Goal: Complete Application Form: Complete application form

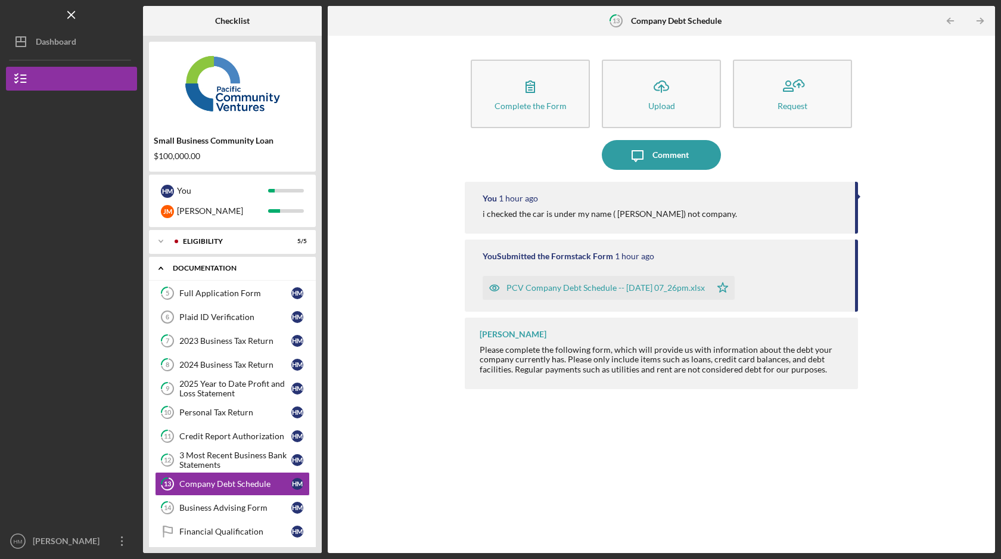
click at [215, 277] on div "Icon/Expander Documentation 0 / 11" at bounding box center [232, 268] width 167 height 24
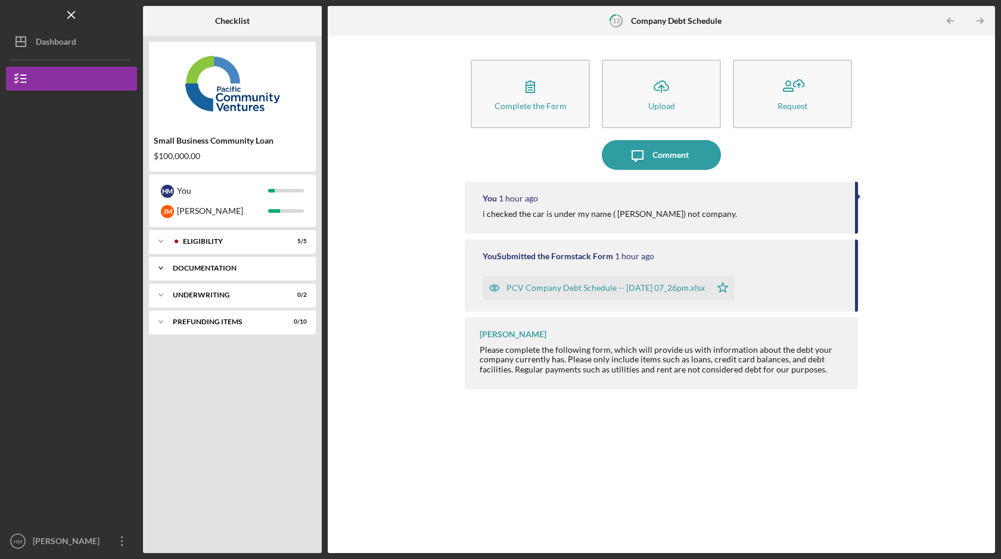
click at [207, 271] on div "Documentation" at bounding box center [237, 268] width 128 height 7
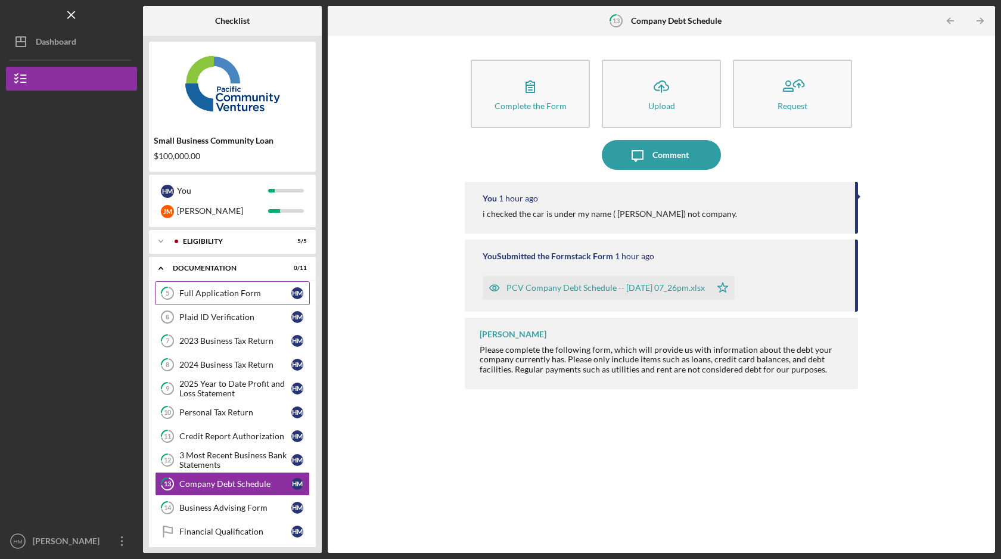
click at [200, 290] on div "Full Application Form" at bounding box center [235, 293] width 112 height 10
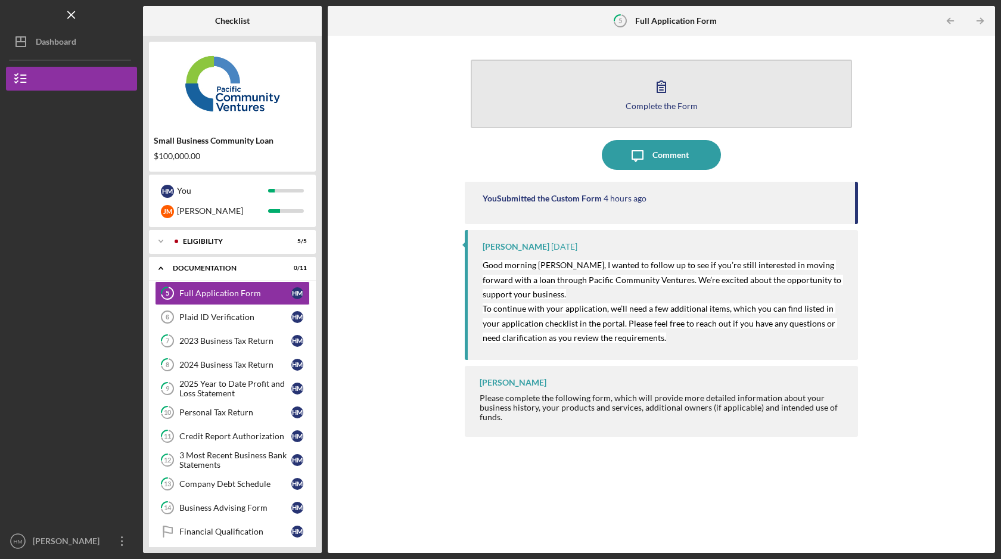
click at [664, 86] on icon "button" at bounding box center [662, 87] width 30 height 30
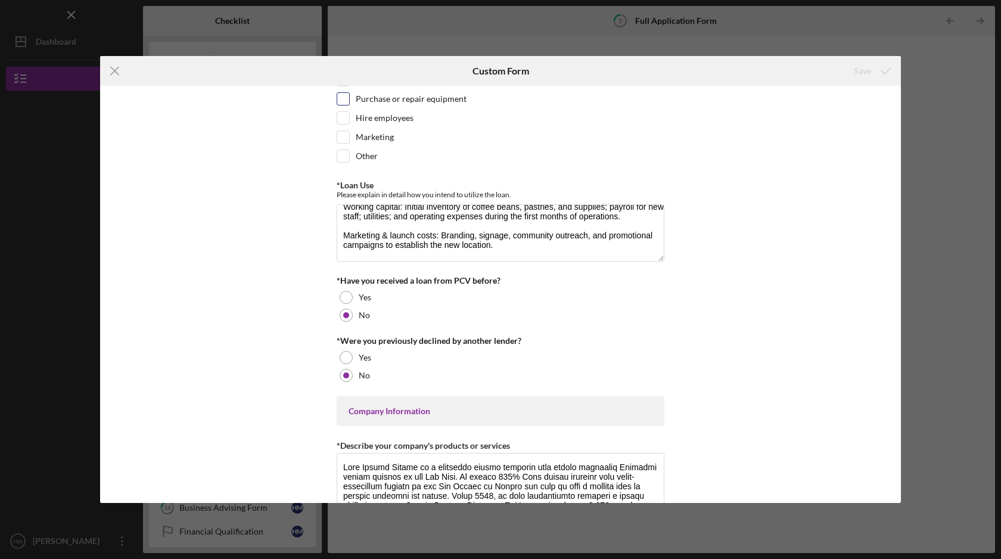
scroll to position [144, 0]
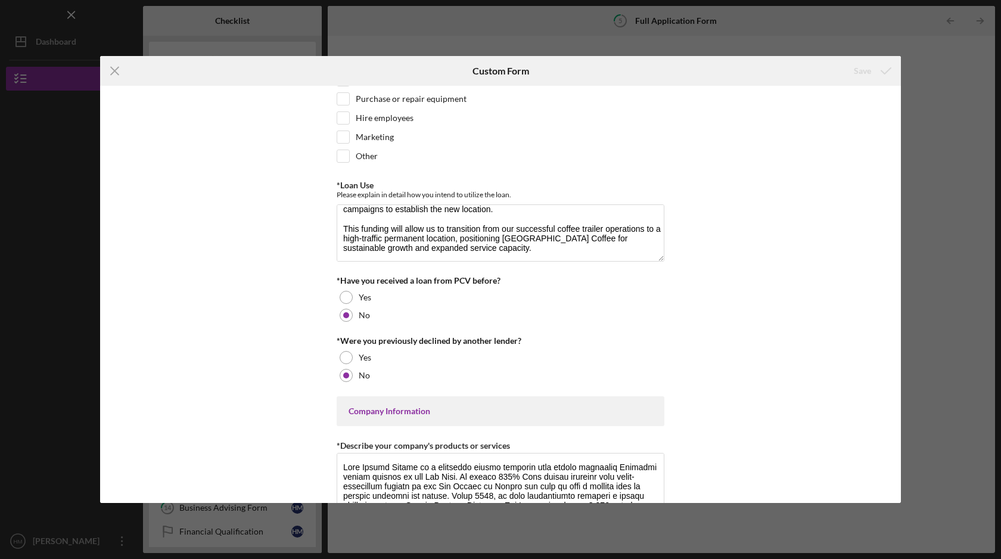
click at [933, 58] on div "Icon/Menu Close Custom Form Save Loan Request *Requested Loan Amount $200,000 *…" at bounding box center [500, 279] width 1001 height 559
click at [121, 68] on icon "Icon/Menu Close" at bounding box center [115, 71] width 30 height 30
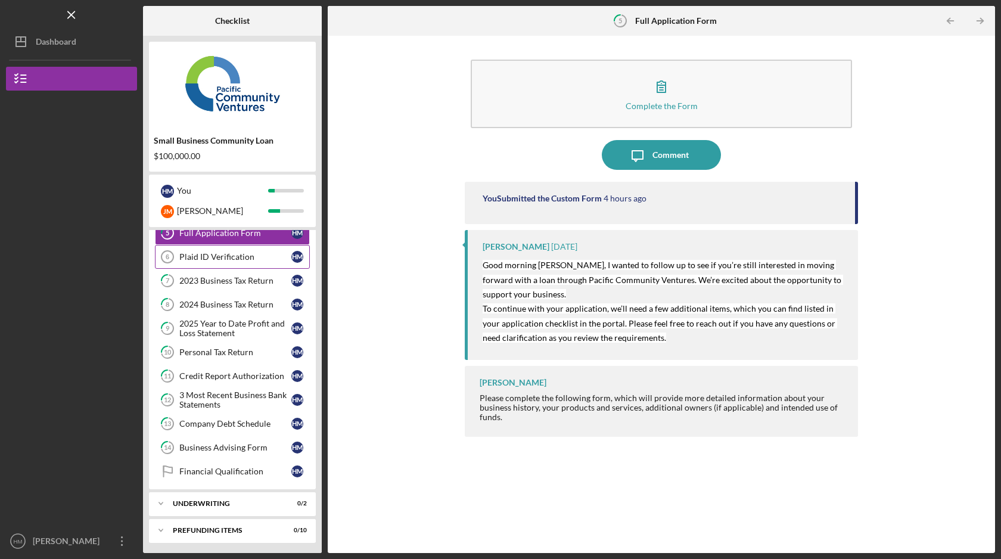
scroll to position [62, 0]
click at [254, 276] on div "2023 Business Tax Return" at bounding box center [235, 279] width 112 height 10
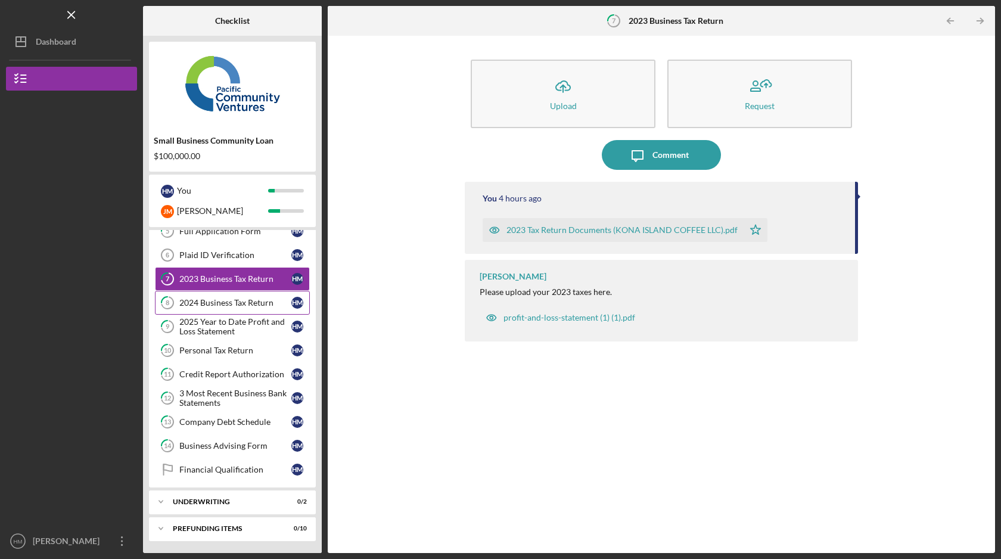
click at [256, 303] on div "2024 Business Tax Return" at bounding box center [235, 303] width 112 height 10
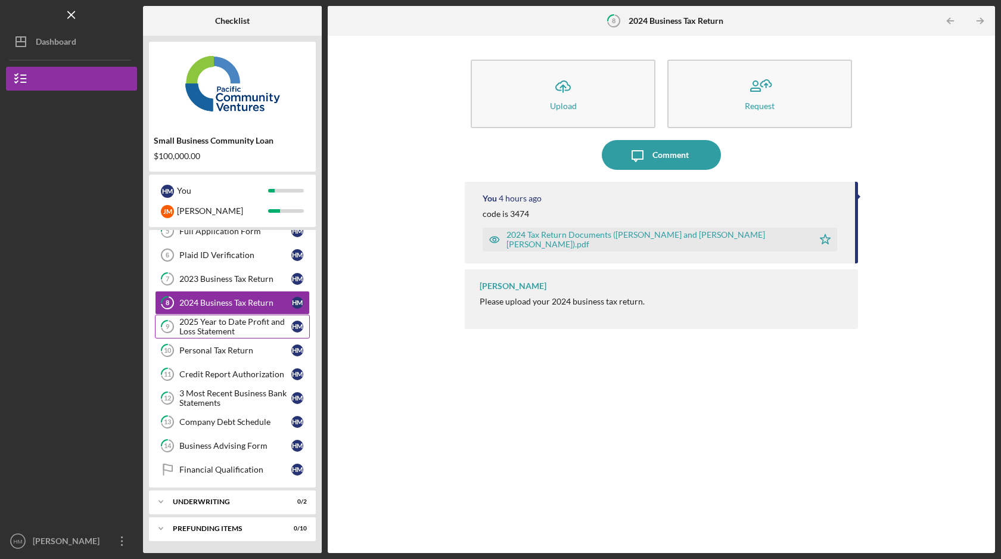
click at [223, 331] on div "2025 Year to Date Profit and Loss Statement" at bounding box center [235, 326] width 112 height 19
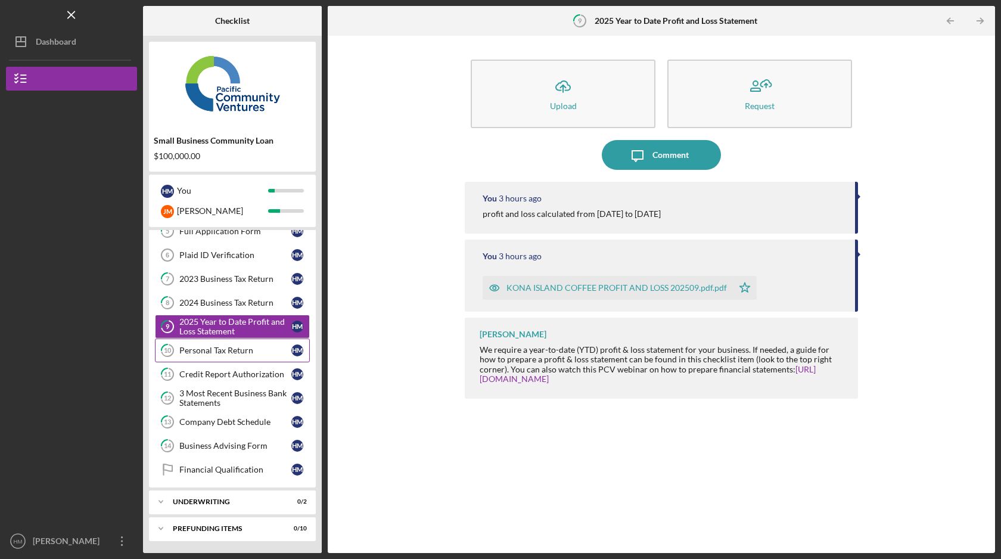
click at [244, 355] on link "10 Personal Tax Return H M" at bounding box center [232, 350] width 155 height 24
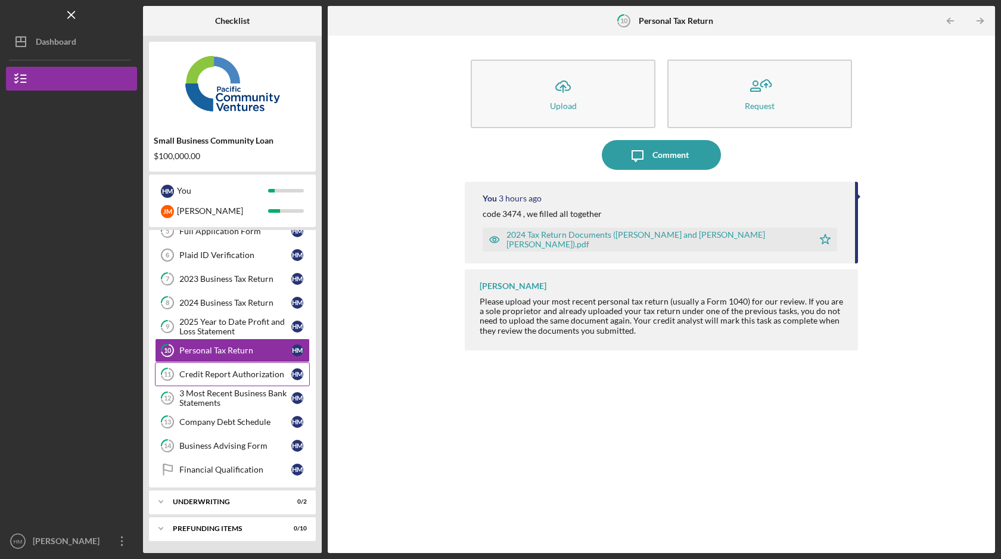
click at [208, 374] on div "Credit Report Authorization" at bounding box center [235, 374] width 112 height 10
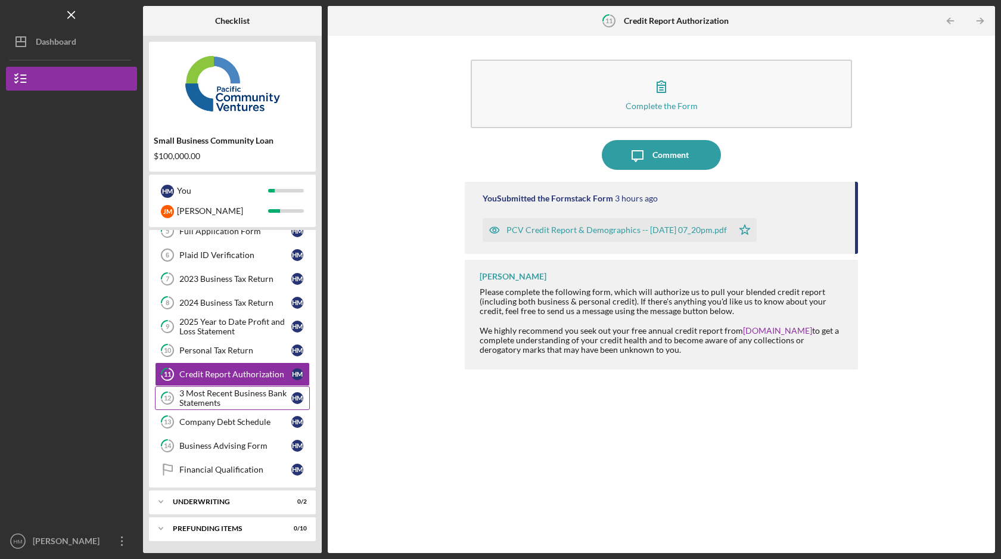
click at [223, 400] on div "3 Most Recent Business Bank Statements" at bounding box center [235, 398] width 112 height 19
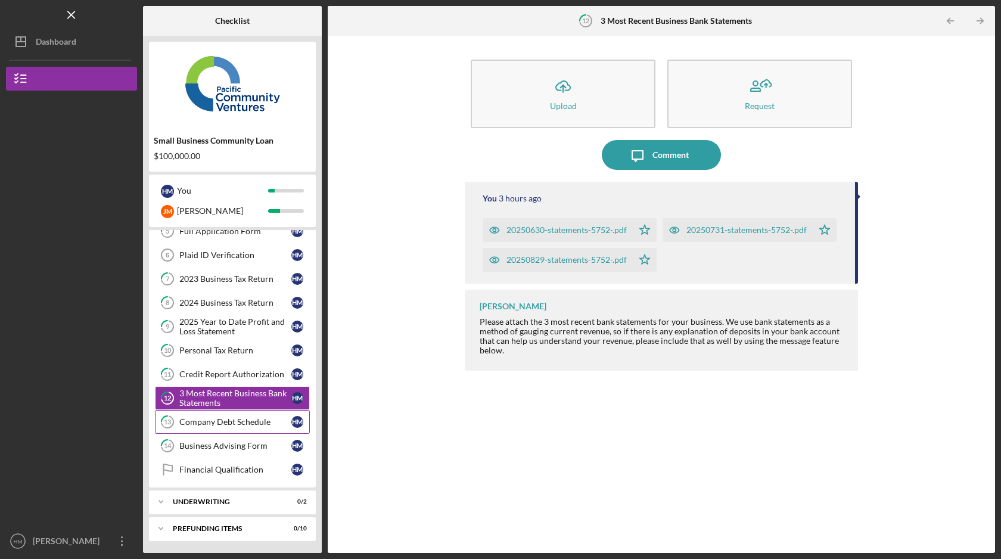
click at [245, 425] on div "Company Debt Schedule" at bounding box center [235, 422] width 112 height 10
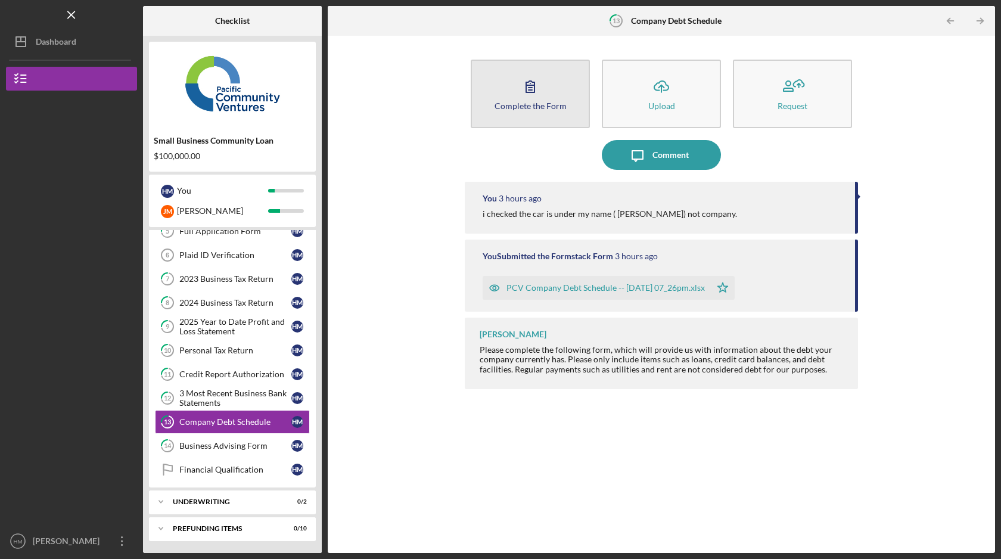
click at [552, 95] on button "Complete the Form Form" at bounding box center [530, 94] width 119 height 69
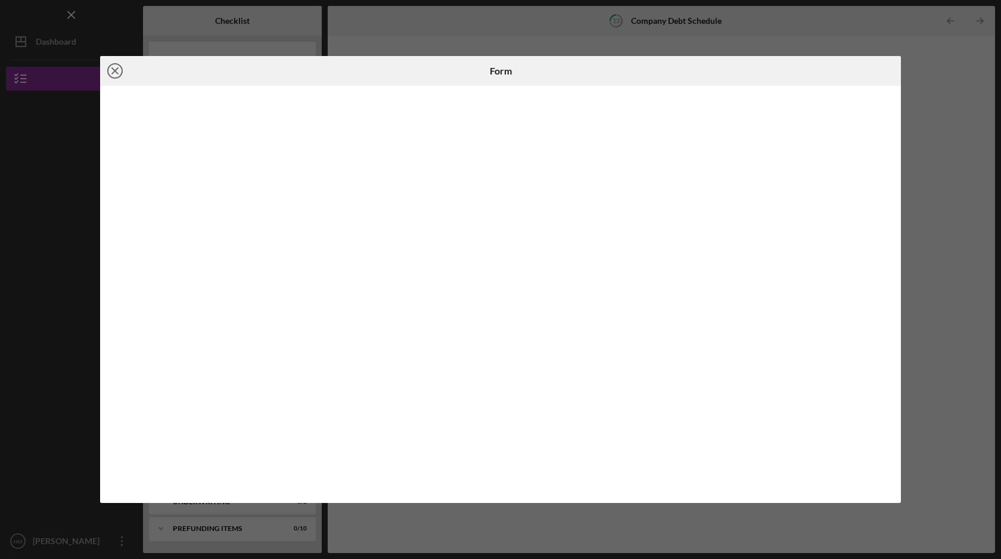
click at [113, 72] on line at bounding box center [115, 71] width 6 height 6
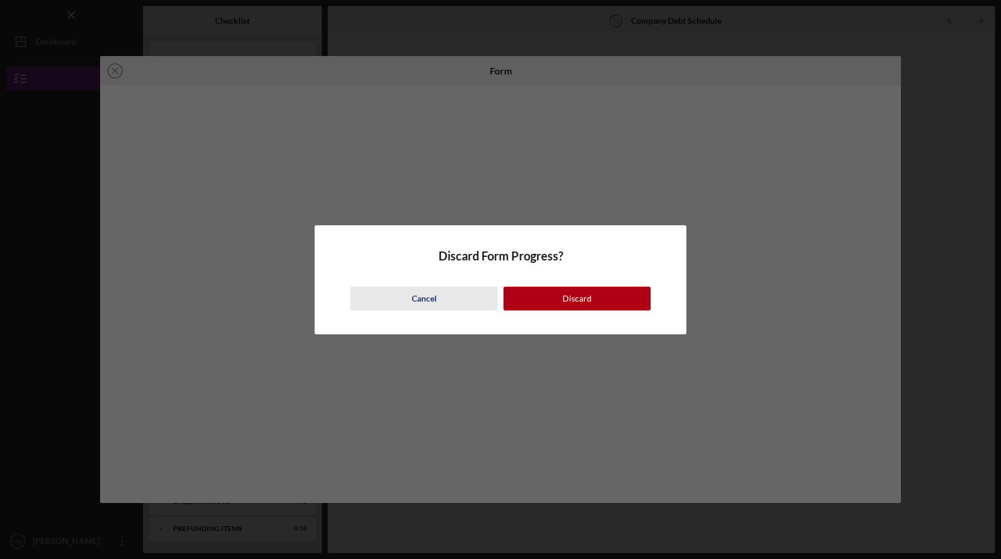
click at [433, 300] on div "Cancel" at bounding box center [424, 299] width 25 height 24
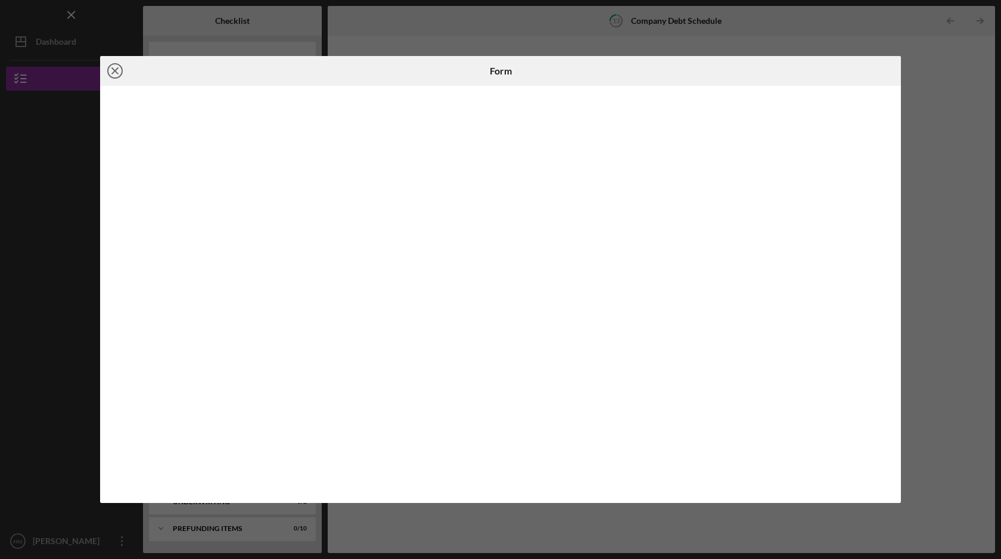
click at [123, 70] on icon "Icon/Close" at bounding box center [115, 71] width 30 height 30
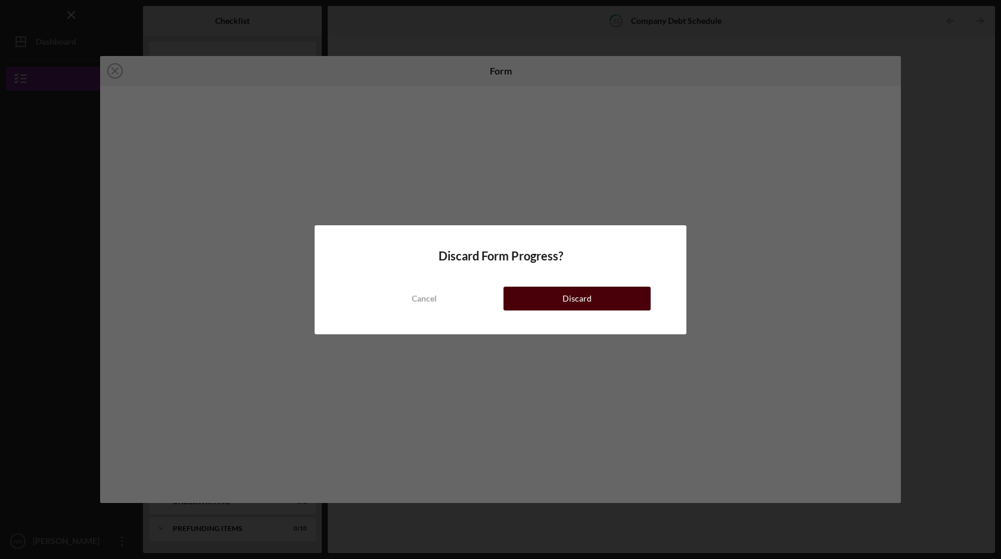
click at [607, 292] on button "Discard" at bounding box center [577, 299] width 147 height 24
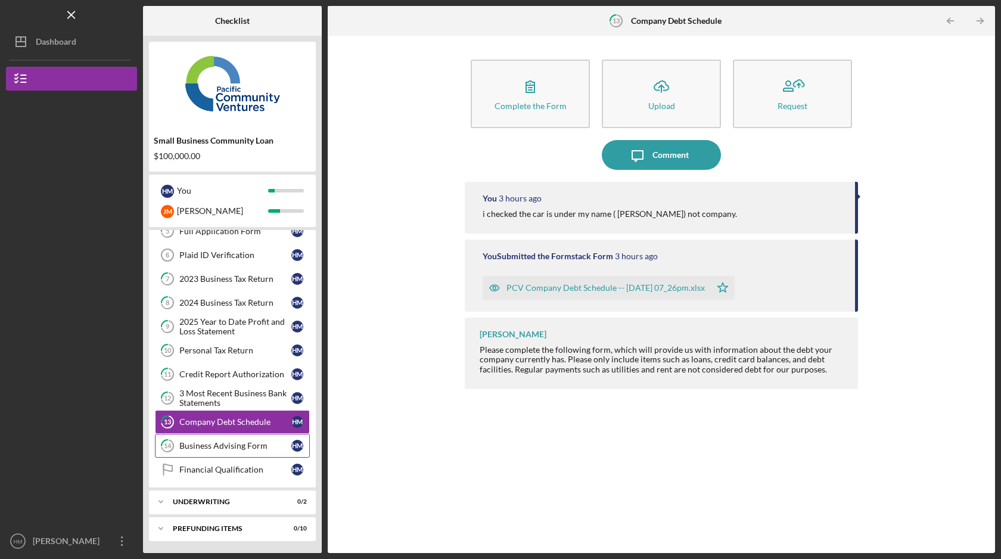
click at [263, 445] on div "Business Advising Form" at bounding box center [235, 446] width 112 height 10
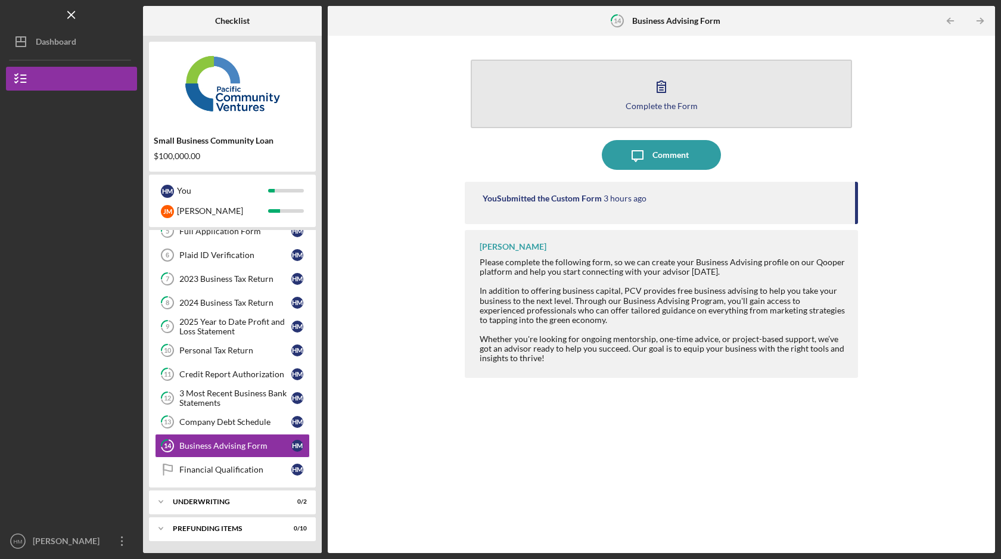
click at [674, 98] on icon "button" at bounding box center [662, 87] width 30 height 30
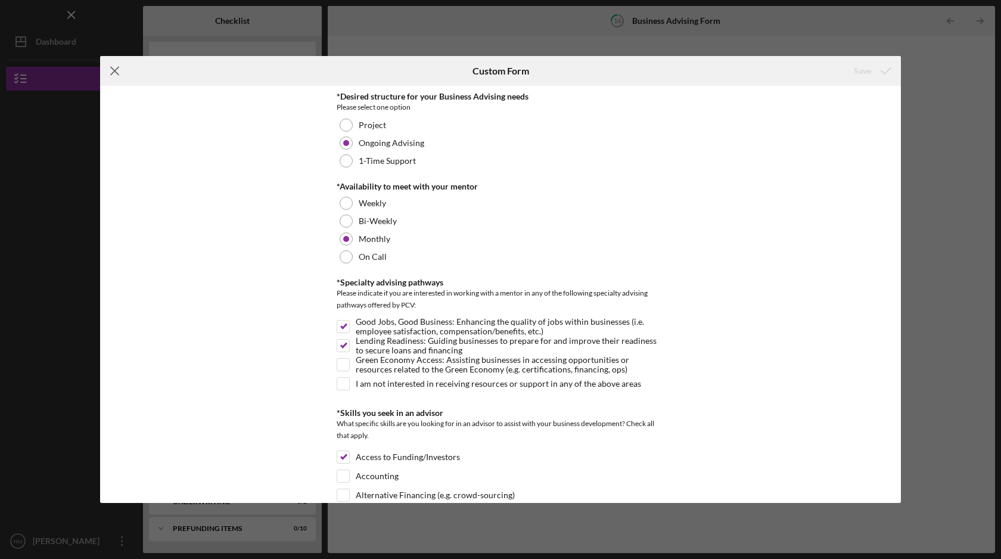
click at [116, 70] on icon "Icon/Menu Close" at bounding box center [115, 71] width 30 height 30
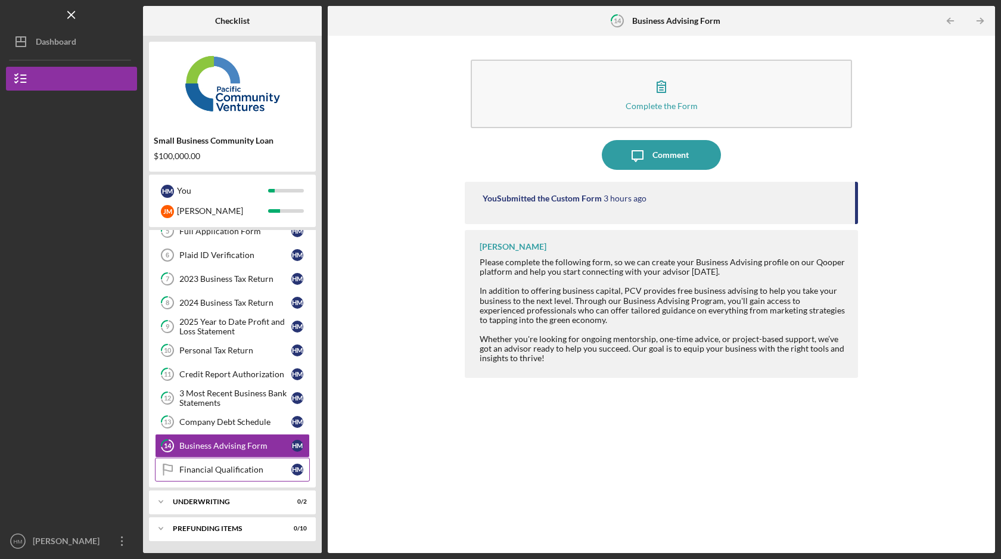
click at [250, 468] on div "Financial Qualification" at bounding box center [235, 470] width 112 height 10
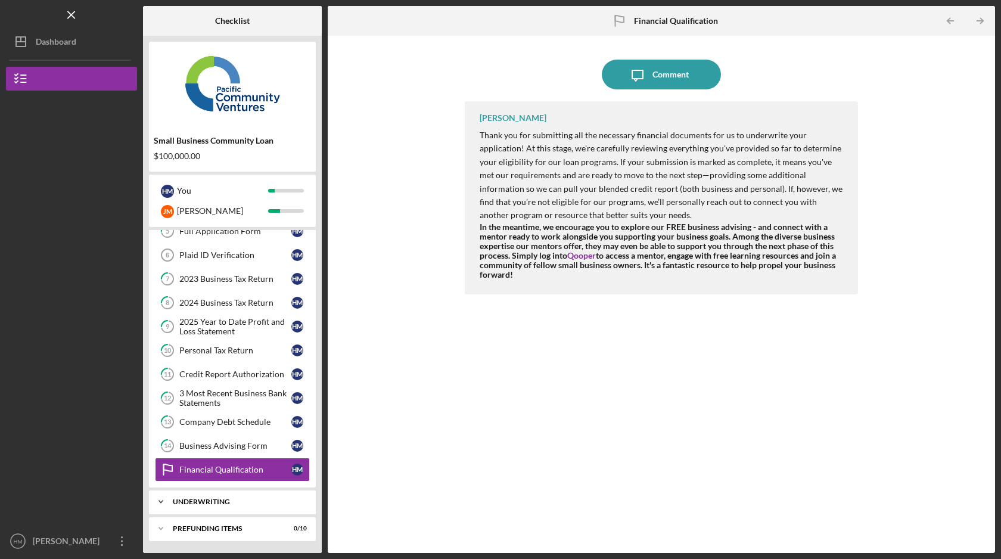
click at [230, 503] on div "Underwriting" at bounding box center [237, 501] width 128 height 7
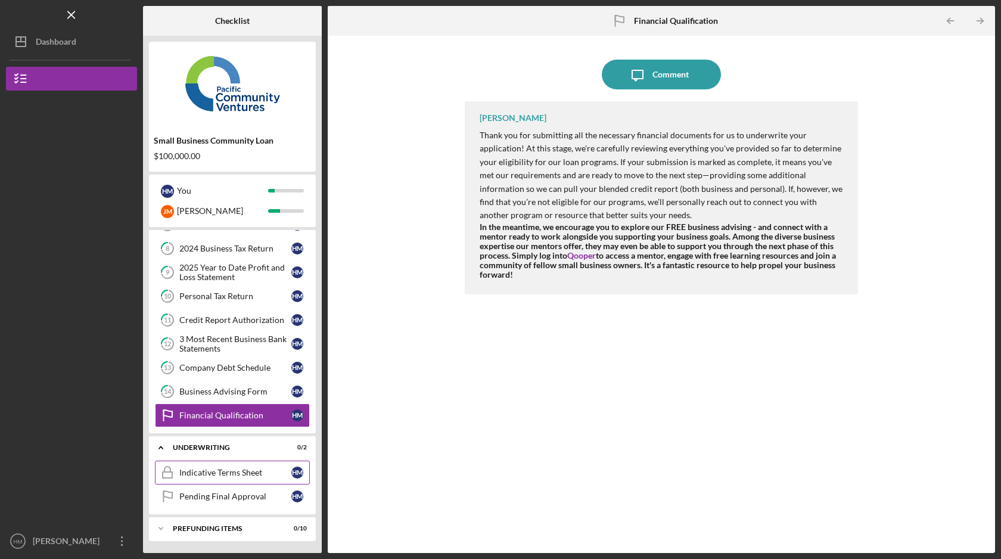
click at [235, 471] on div "Indicative Terms Sheet" at bounding box center [235, 473] width 112 height 10
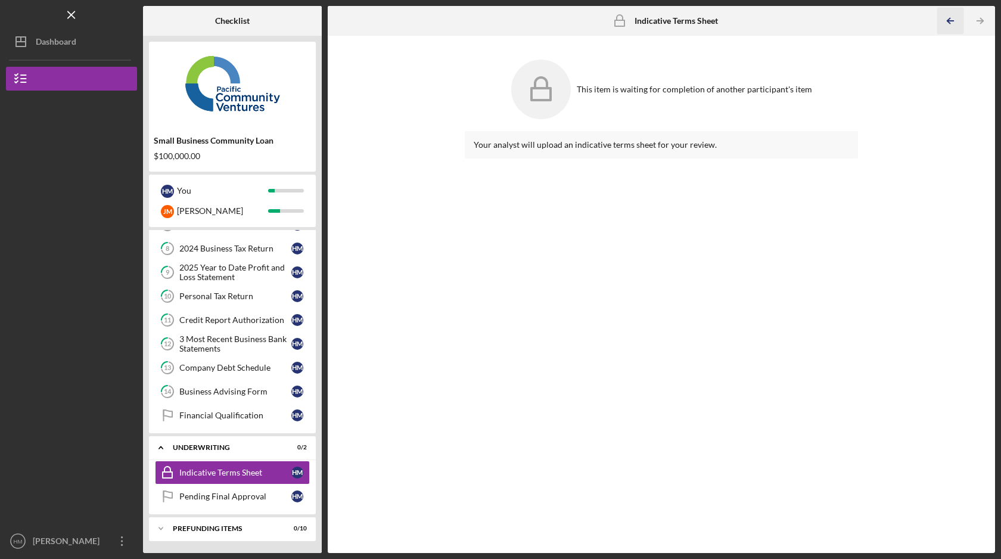
click at [945, 27] on icon "Icon/Table Pagination Arrow" at bounding box center [950, 21] width 27 height 27
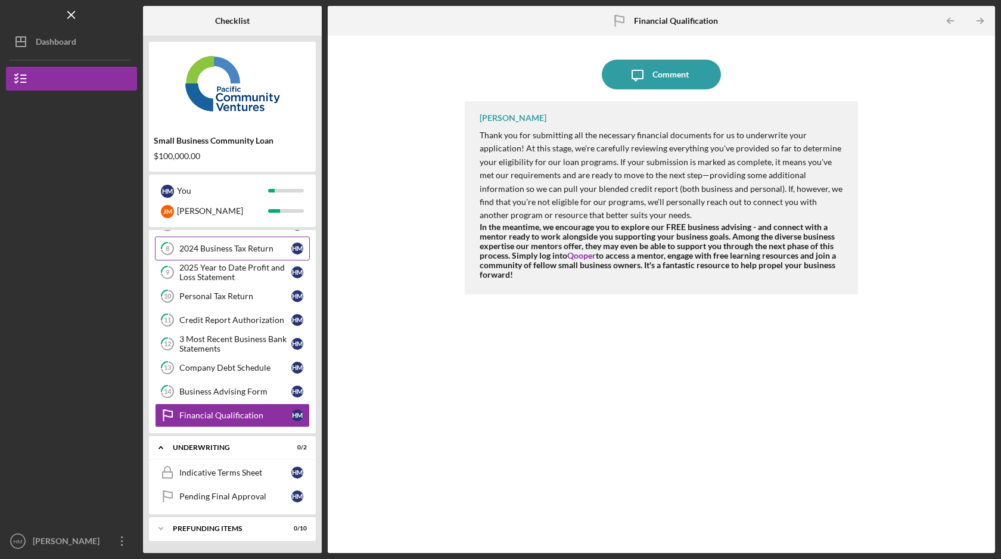
click at [266, 247] on div "2024 Business Tax Return" at bounding box center [235, 249] width 112 height 10
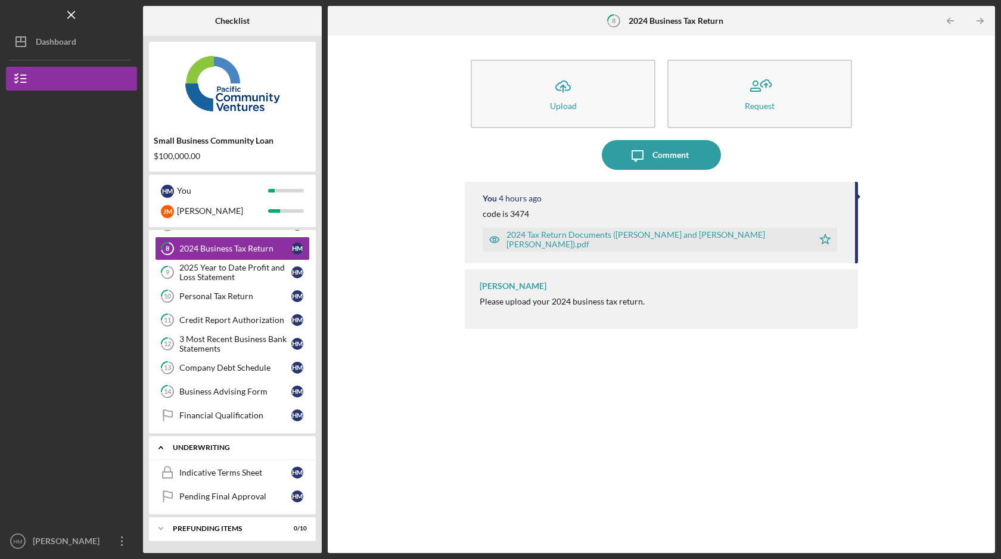
click at [202, 446] on div "Underwriting" at bounding box center [237, 447] width 128 height 7
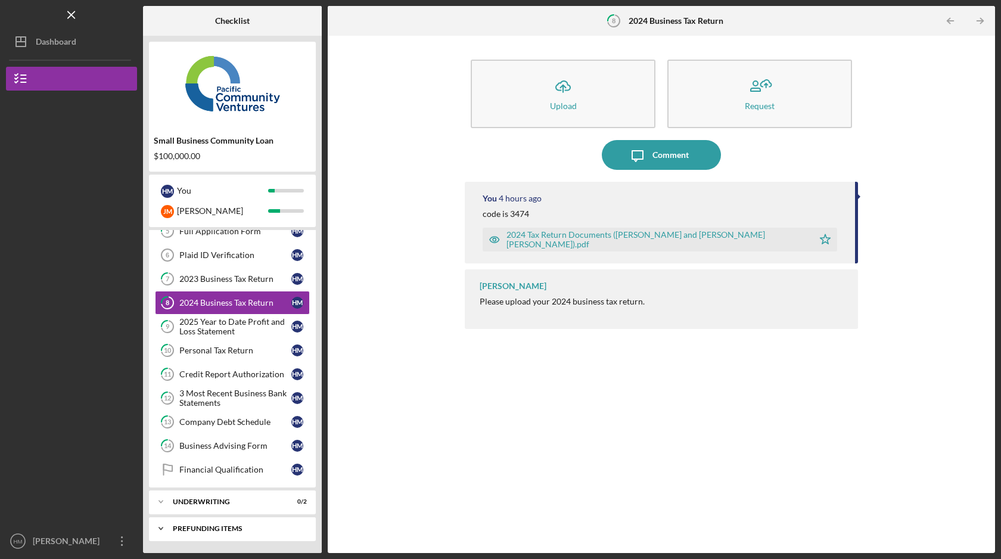
click at [220, 532] on div "Icon/Expander Prefunding Items 0 / 10" at bounding box center [232, 529] width 167 height 24
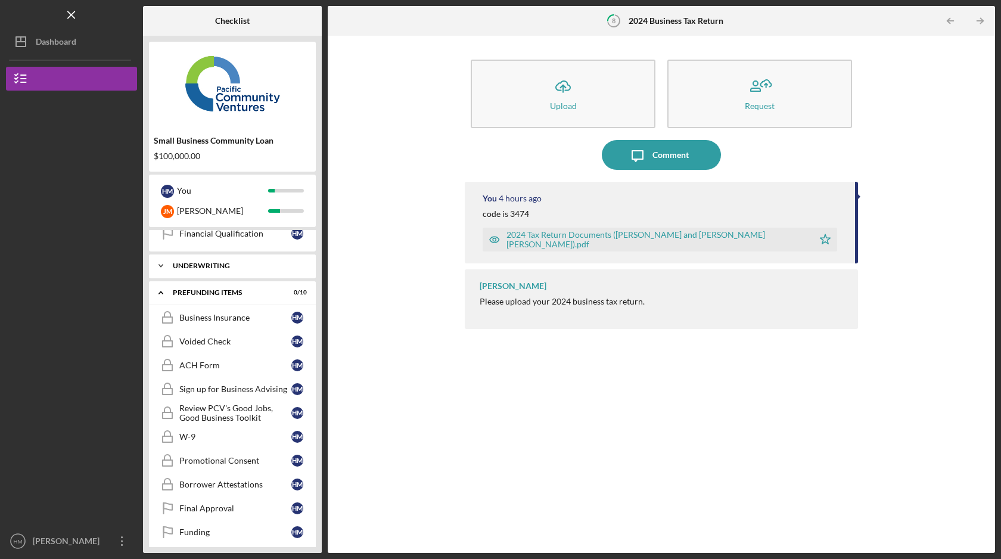
scroll to position [307, 0]
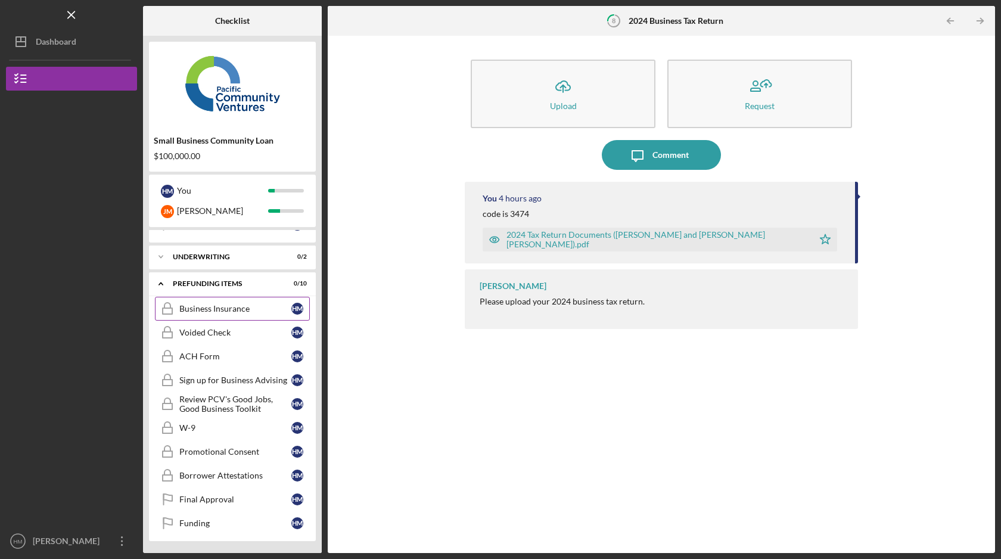
click at [248, 310] on div "Business Insurance" at bounding box center [235, 309] width 112 height 10
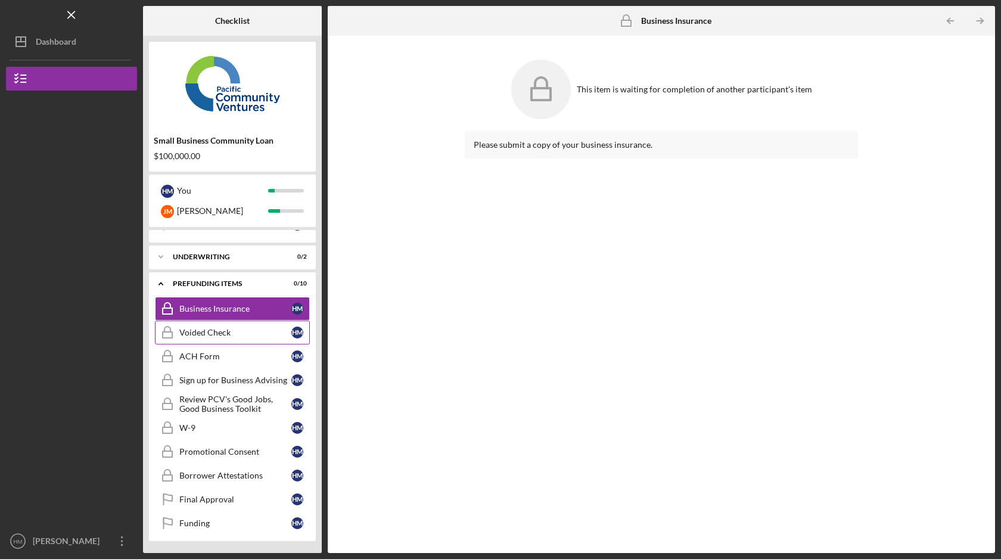
click at [252, 335] on div "Voided Check" at bounding box center [235, 333] width 112 height 10
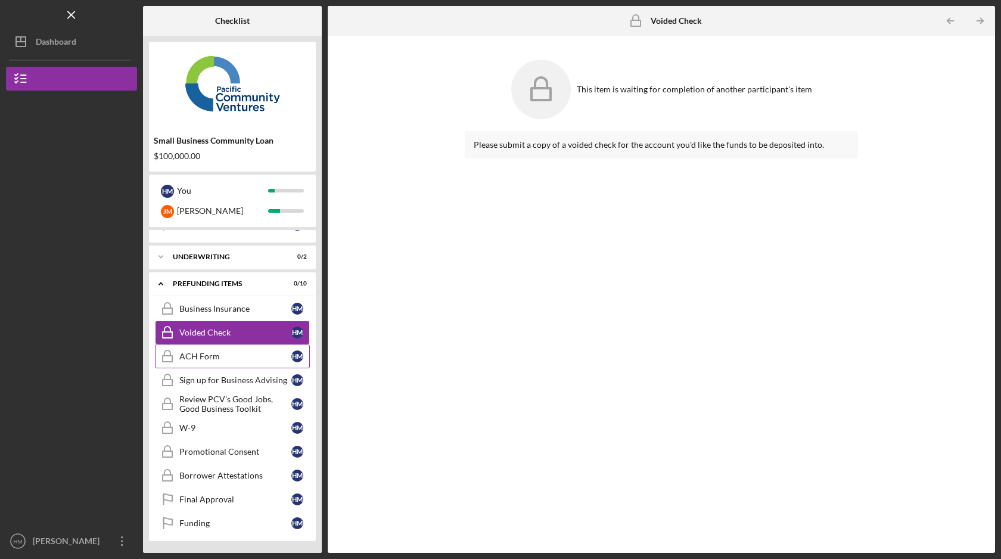
click at [251, 354] on div "ACH Form" at bounding box center [235, 357] width 112 height 10
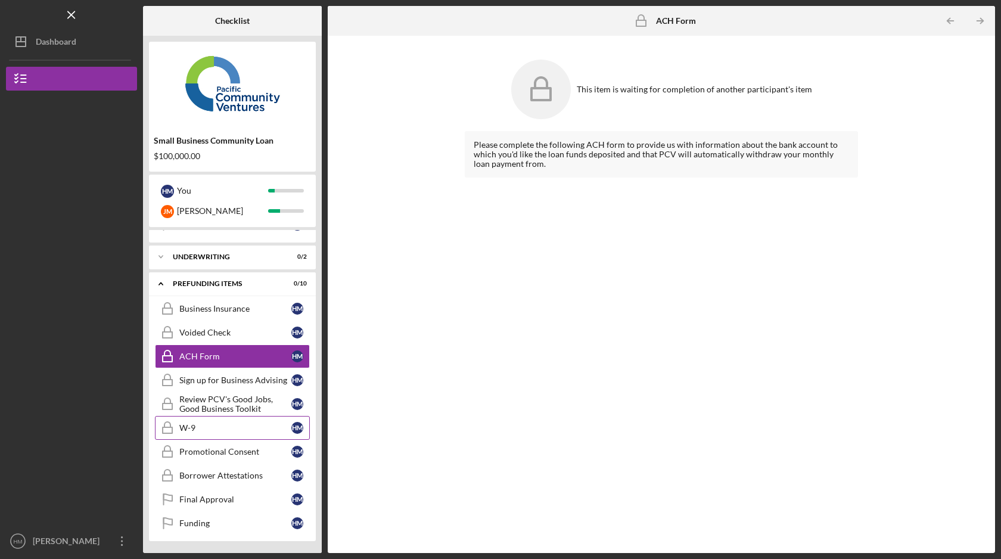
click at [264, 430] on div "W-9" at bounding box center [235, 428] width 112 height 10
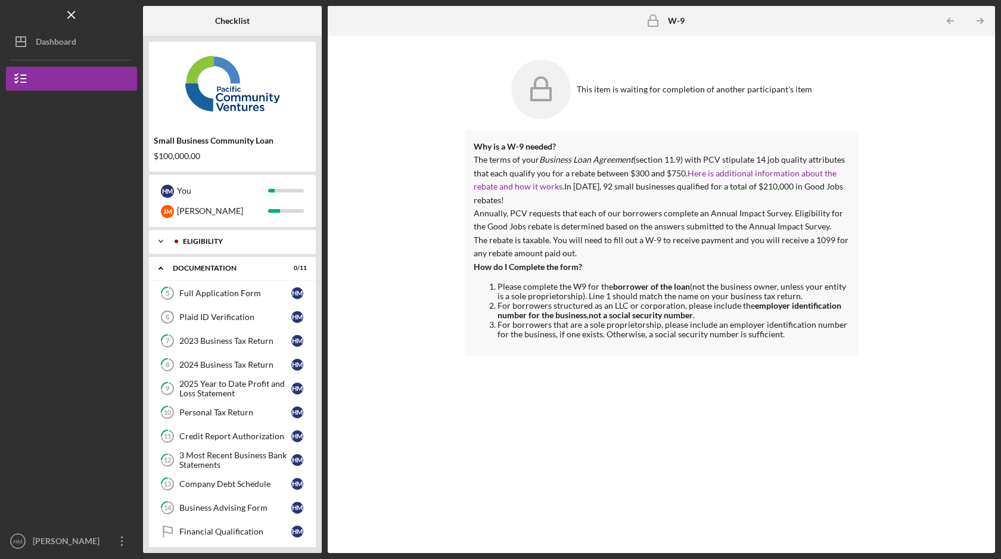
click at [241, 246] on div "Icon/Expander Eligibility 5 / 5" at bounding box center [232, 241] width 167 height 24
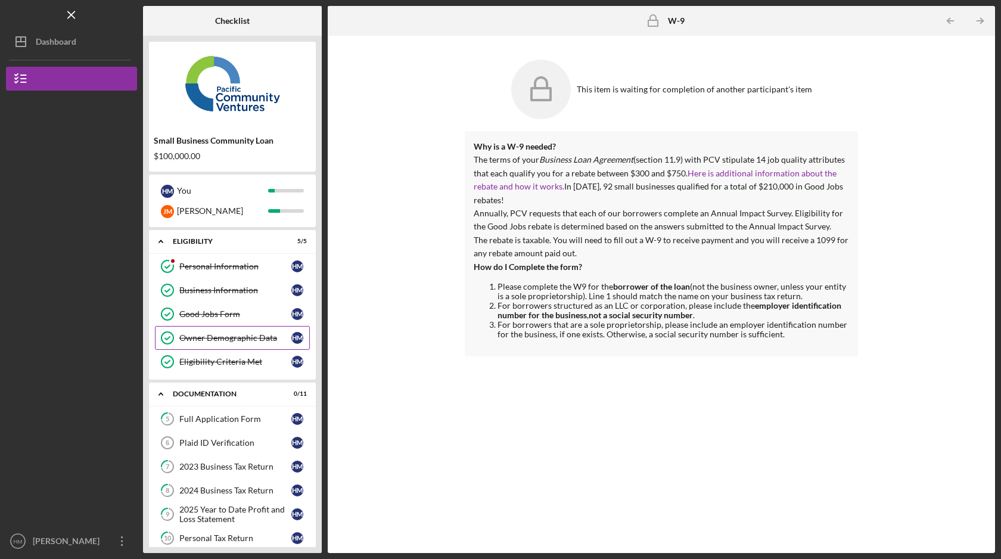
click at [242, 339] on div "Owner Demographic Data" at bounding box center [235, 338] width 112 height 10
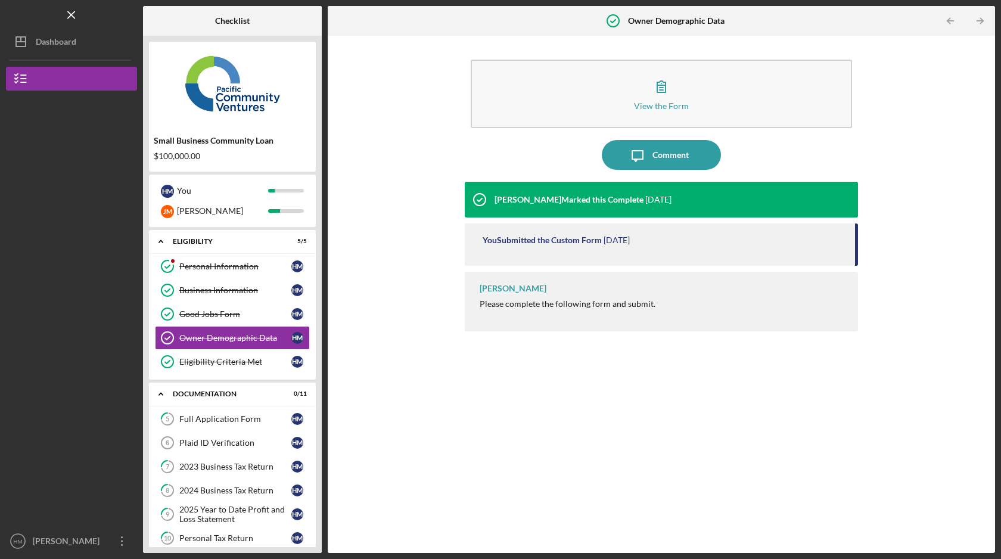
click at [553, 235] on div "You Submitted the Custom Form" at bounding box center [542, 240] width 119 height 10
click at [228, 322] on link "Good Jobs Form Good Jobs Form H M" at bounding box center [232, 314] width 155 height 24
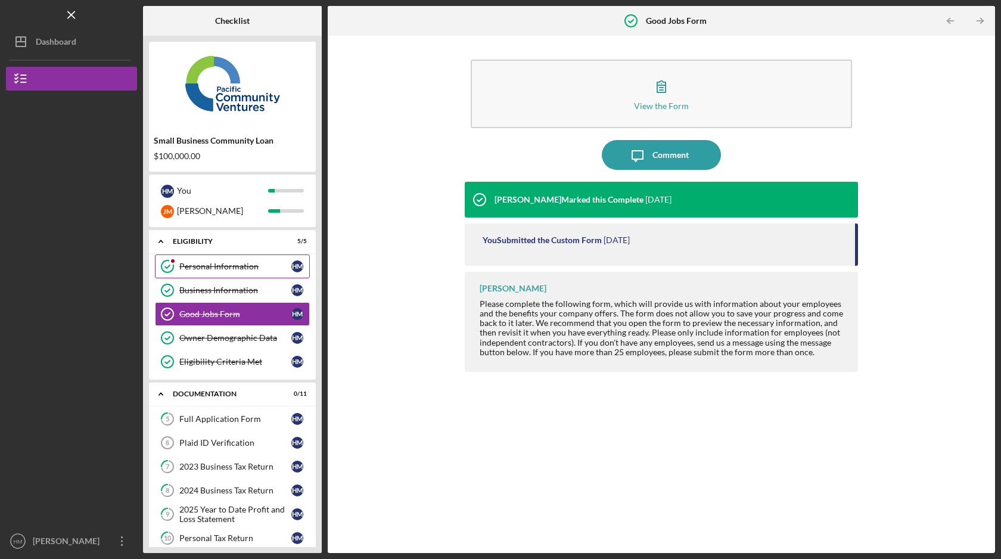
click at [212, 272] on link "Personal Information Personal Information H M" at bounding box center [232, 266] width 155 height 24
